Goal: Check status: Check status

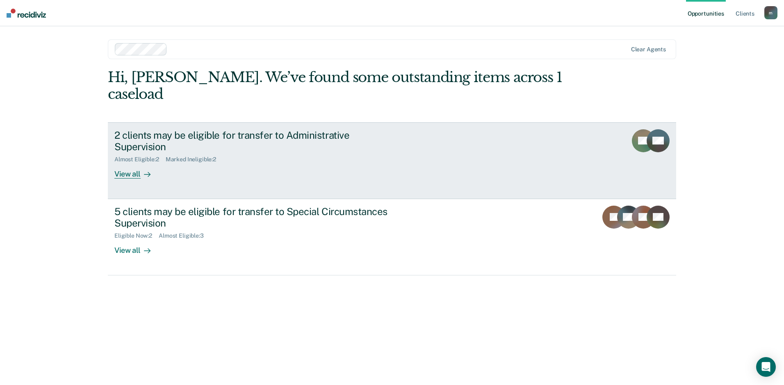
click at [133, 163] on div "View all" at bounding box center [137, 171] width 46 height 16
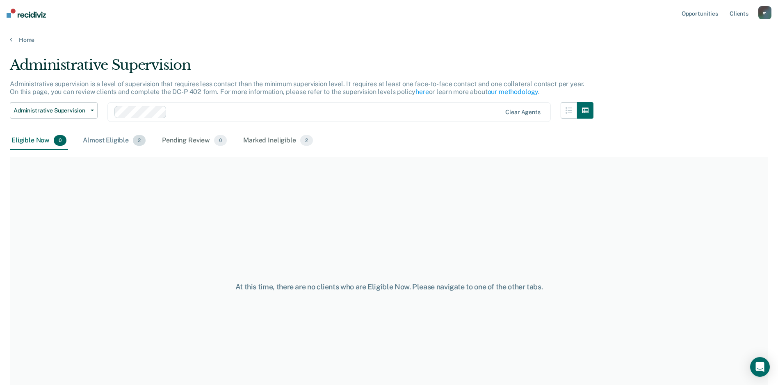
click at [105, 138] on div "Almost Eligible 2" at bounding box center [114, 141] width 66 height 18
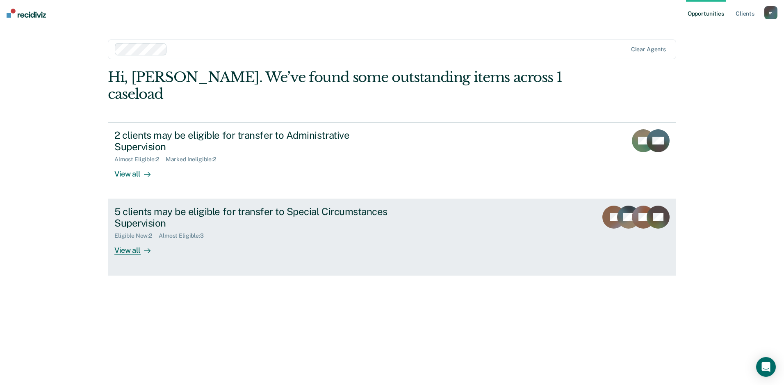
click at [134, 239] on div "View all" at bounding box center [137, 247] width 46 height 16
click at [130, 239] on div "View all" at bounding box center [137, 247] width 46 height 16
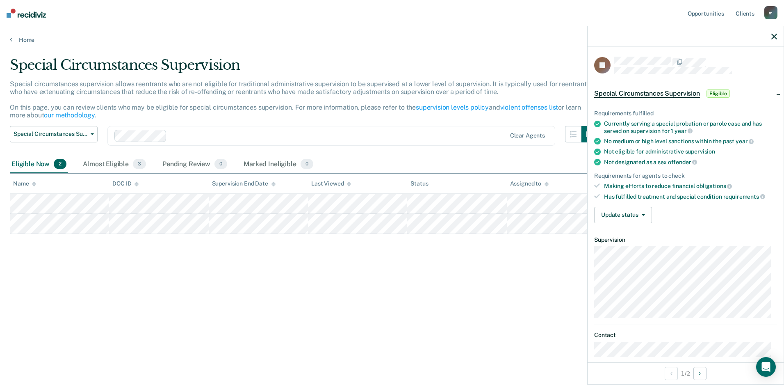
click at [522, 266] on div "Special Circumstances Supervision Special circumstances supervision allows reen…" at bounding box center [392, 190] width 764 height 266
click at [775, 39] on icon "button" at bounding box center [774, 37] width 6 height 6
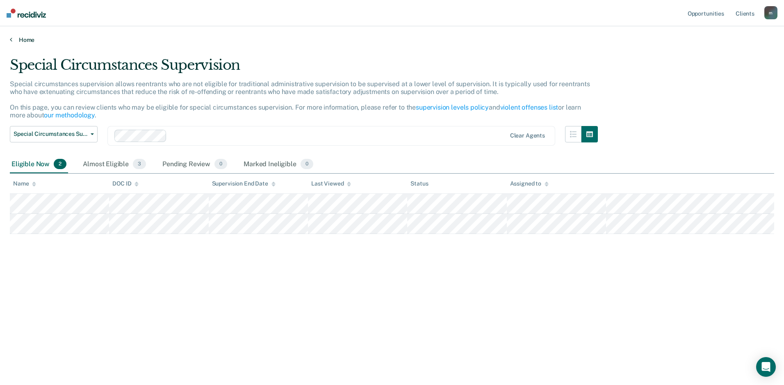
click at [20, 39] on link "Home" at bounding box center [392, 39] width 764 height 7
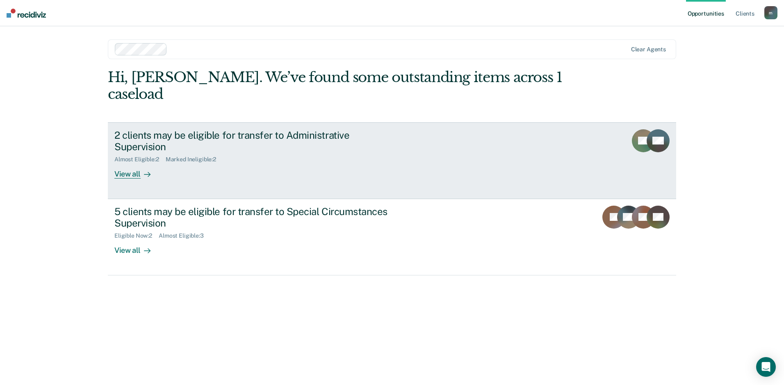
click at [139, 163] on div "View all" at bounding box center [137, 171] width 46 height 16
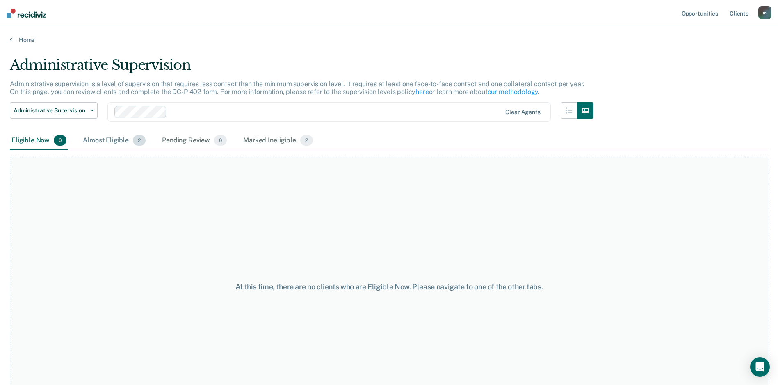
click at [101, 138] on div "Almost Eligible 2" at bounding box center [114, 141] width 66 height 18
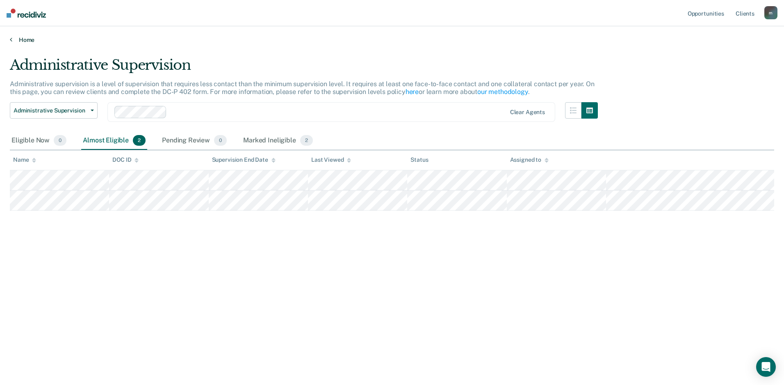
click at [25, 39] on link "Home" at bounding box center [392, 39] width 764 height 7
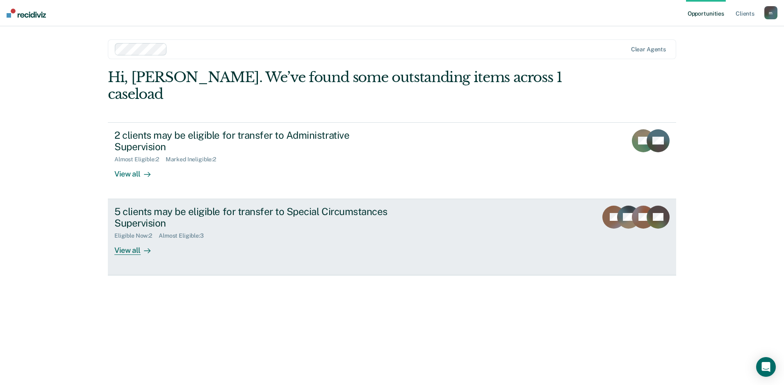
click at [130, 239] on div "View all" at bounding box center [137, 247] width 46 height 16
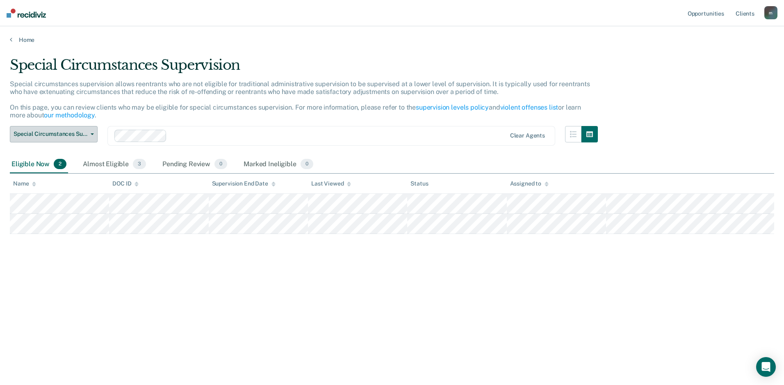
click at [90, 133] on span "button" at bounding box center [90, 134] width 7 height 2
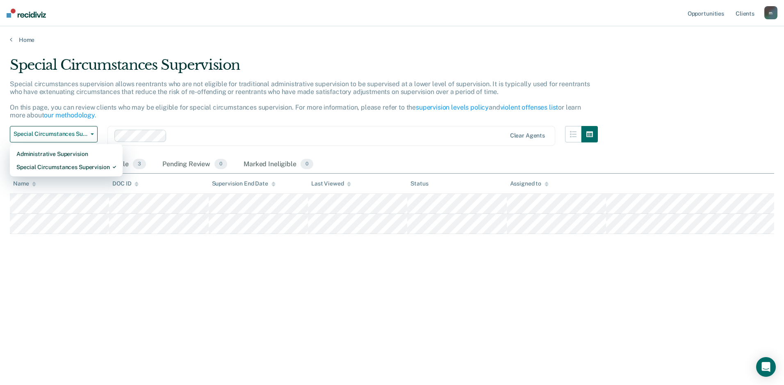
click at [114, 118] on div "Special circumstances supervision allows reentrants who are not eligible for tr…" at bounding box center [304, 103] width 588 height 46
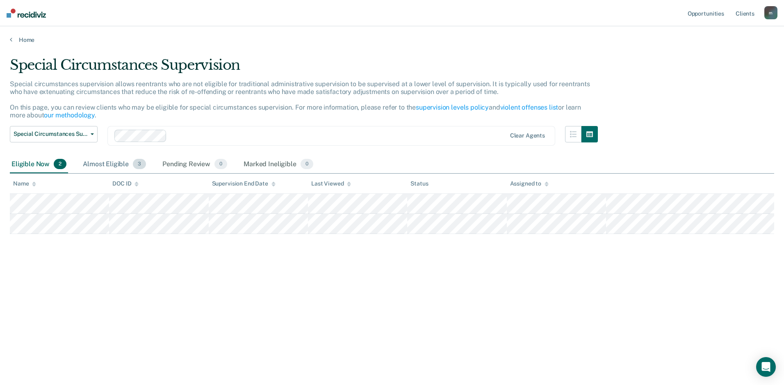
click at [120, 163] on div "Almost Eligible 3" at bounding box center [114, 164] width 66 height 18
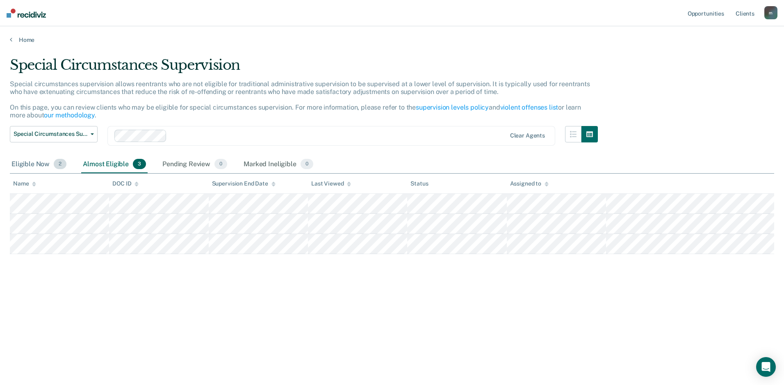
click at [37, 164] on div "Eligible Now 2" at bounding box center [39, 164] width 58 height 18
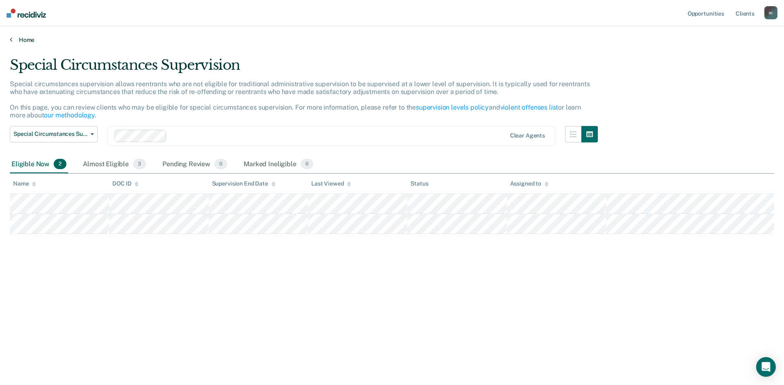
click at [24, 42] on link "Home" at bounding box center [392, 39] width 764 height 7
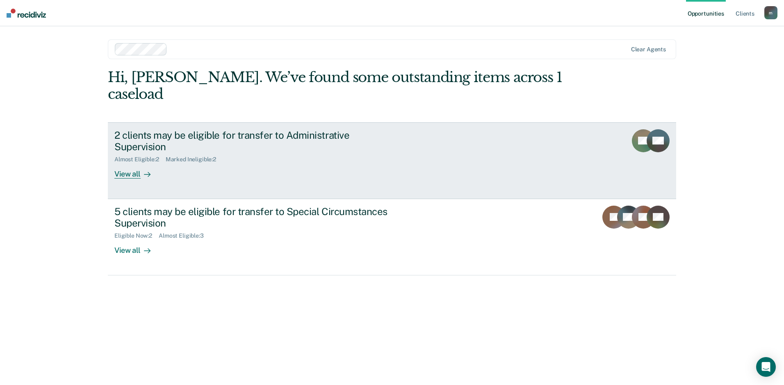
click at [198, 129] on div "2 clients may be eligible for transfer to Administrative Supervision" at bounding box center [258, 141] width 288 height 24
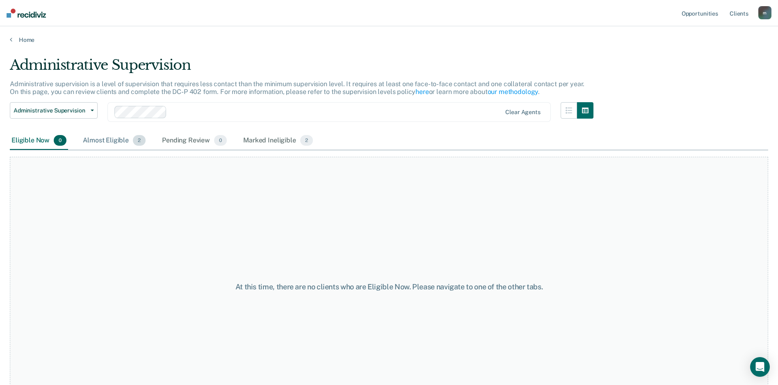
click at [109, 139] on div "Almost Eligible 2" at bounding box center [114, 141] width 66 height 18
click at [107, 146] on div "Almost Eligible 2" at bounding box center [114, 141] width 66 height 18
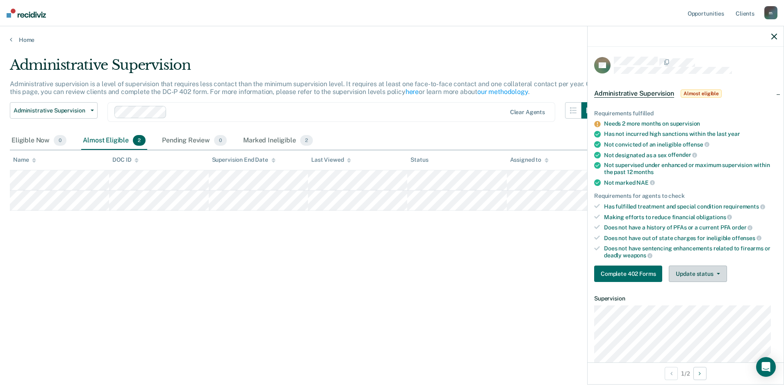
click at [699, 270] on button "Update status" at bounding box center [698, 273] width 58 height 16
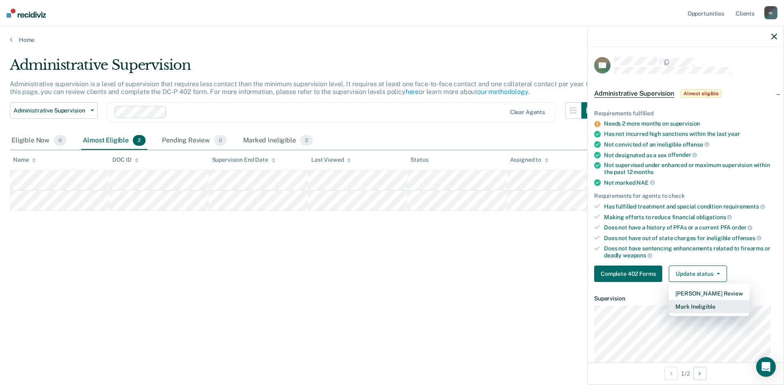
click at [692, 305] on button "Mark Ineligible" at bounding box center [709, 306] width 80 height 13
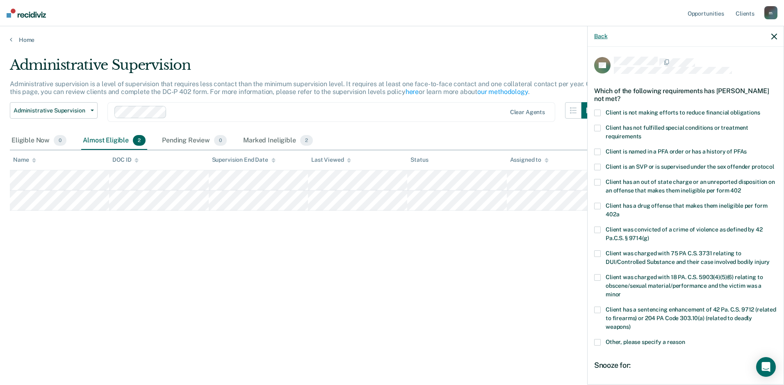
click at [601, 37] on button "Back" at bounding box center [600, 36] width 13 height 7
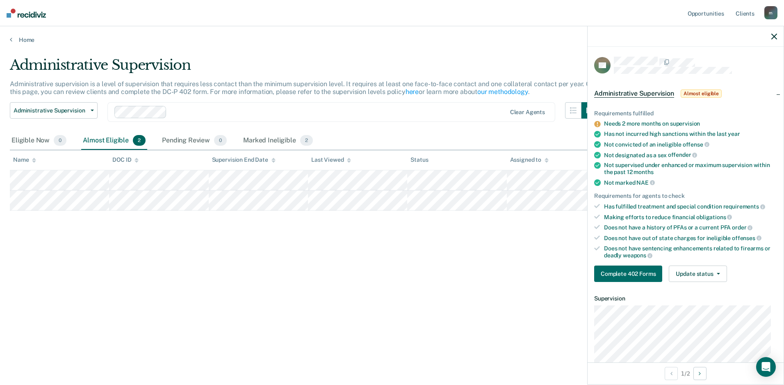
click at [777, 34] on div at bounding box center [686, 36] width 196 height 20
click at [774, 35] on icon "button" at bounding box center [774, 37] width 6 height 6
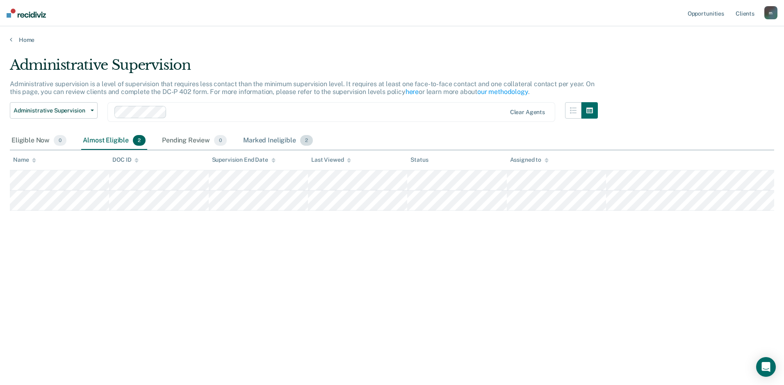
click at [277, 143] on div "Marked Ineligible 2" at bounding box center [277, 141] width 73 height 18
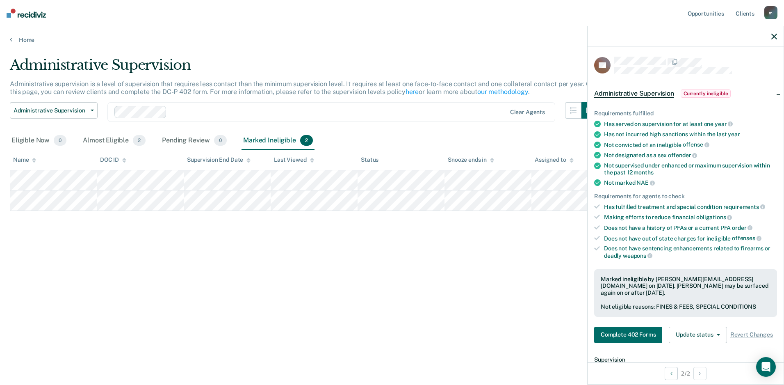
click at [379, 273] on div "Administrative Supervision Administrative supervision is a level of supervision…" at bounding box center [392, 190] width 764 height 266
click at [774, 37] on icon "button" at bounding box center [774, 37] width 6 height 6
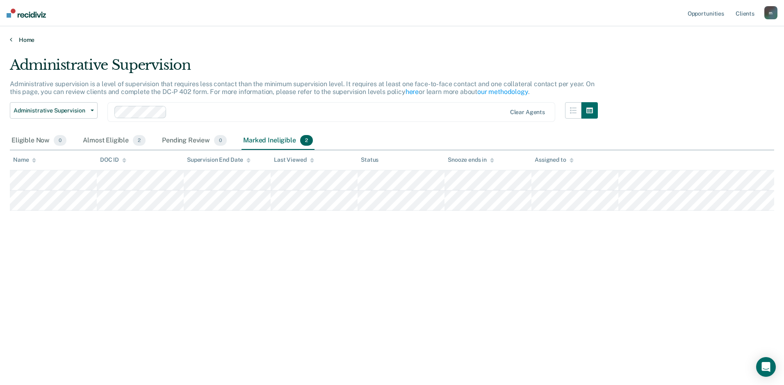
click at [25, 39] on link "Home" at bounding box center [392, 39] width 764 height 7
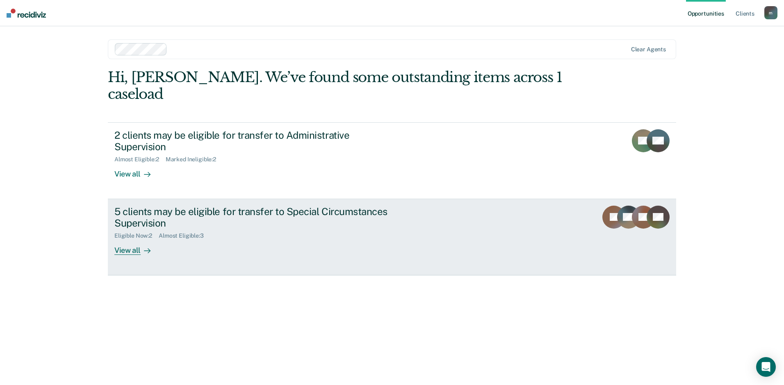
click at [140, 205] on div "5 clients may be eligible for transfer to Special Circumstances Supervision" at bounding box center [258, 217] width 288 height 24
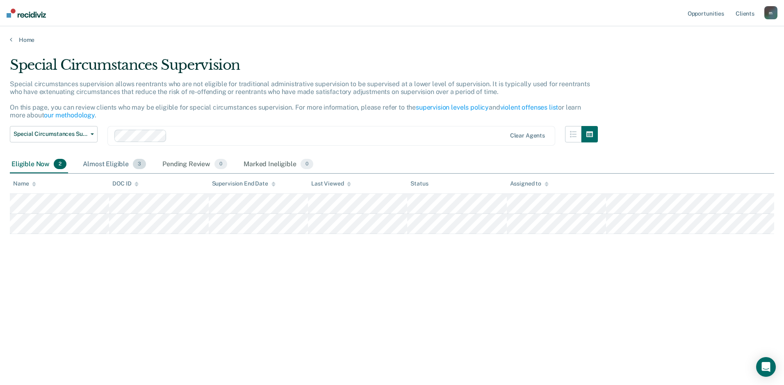
click at [104, 166] on div "Almost Eligible 3" at bounding box center [114, 164] width 66 height 18
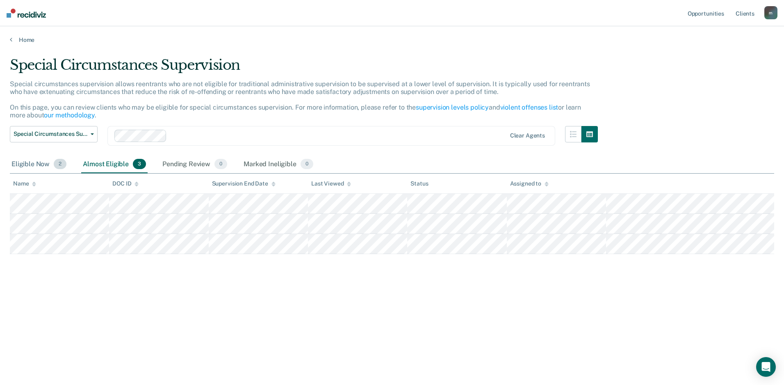
click at [23, 165] on div "Eligible Now 2" at bounding box center [39, 164] width 58 height 18
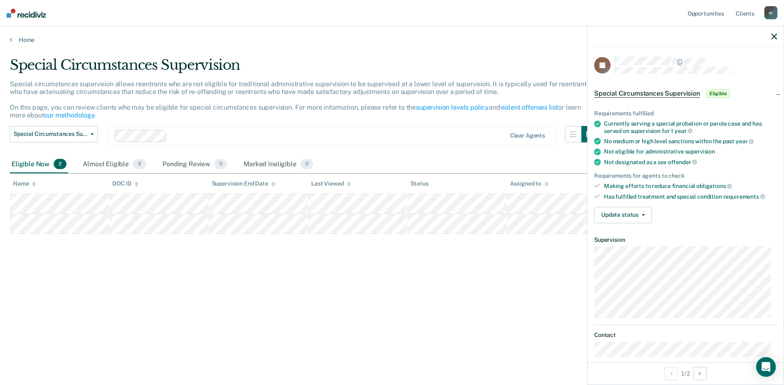
click at [776, 36] on icon "button" at bounding box center [774, 37] width 6 height 6
click at [776, 34] on icon "button" at bounding box center [774, 37] width 6 height 6
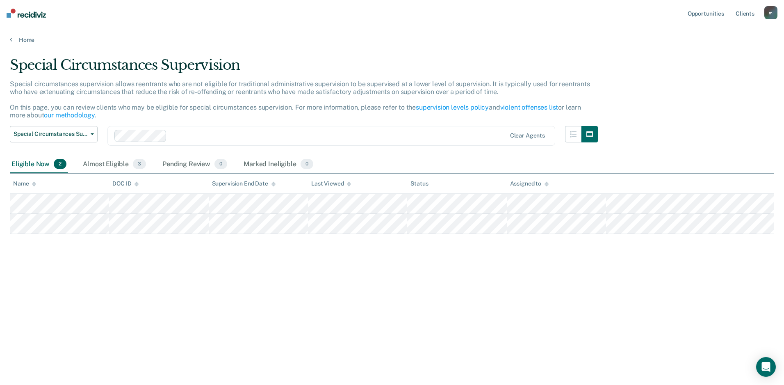
click at [397, 118] on div "Special circumstances supervision allows reentrants who are not eligible for tr…" at bounding box center [304, 103] width 588 height 46
